Goal: Transaction & Acquisition: Book appointment/travel/reservation

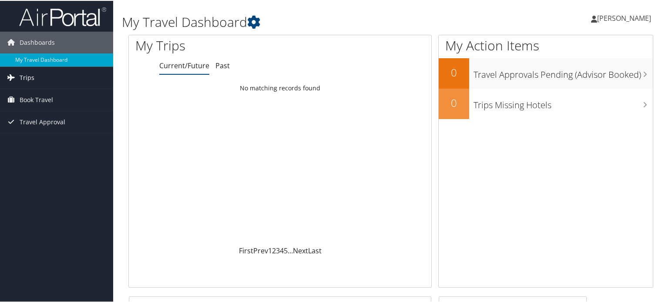
click at [27, 77] on span "Trips" at bounding box center [27, 77] width 15 height 22
click at [30, 134] on span "Book Travel" at bounding box center [36, 138] width 33 height 22
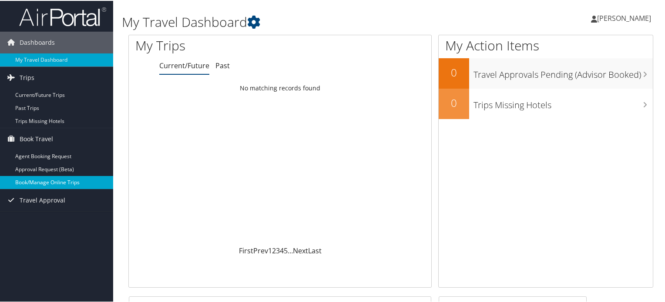
click at [35, 180] on link "Book/Manage Online Trips" at bounding box center [56, 181] width 113 height 13
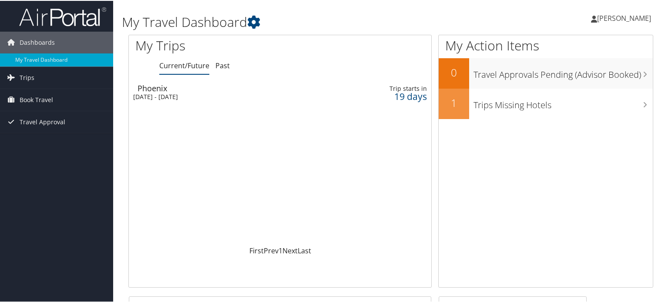
drag, startPoint x: 139, startPoint y: 2, endPoint x: 554, endPoint y: 14, distance: 415.1
click at [554, 14] on div "[PERSON_NAME] [PERSON_NAME] My Settings Travel Agency Contacts View Travel Prof…" at bounding box center [556, 20] width 223 height 33
click at [24, 98] on span "Book Travel" at bounding box center [36, 99] width 33 height 22
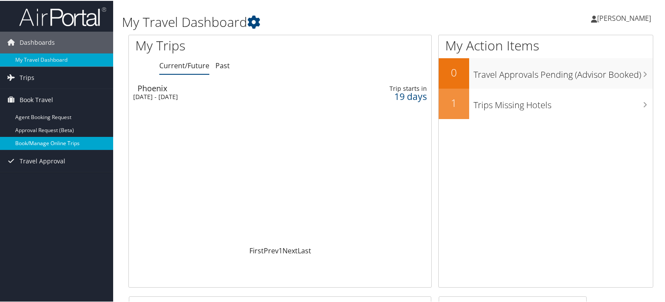
click at [36, 143] on link "Book/Manage Online Trips" at bounding box center [56, 142] width 113 height 13
